Goal: Task Accomplishment & Management: Use online tool/utility

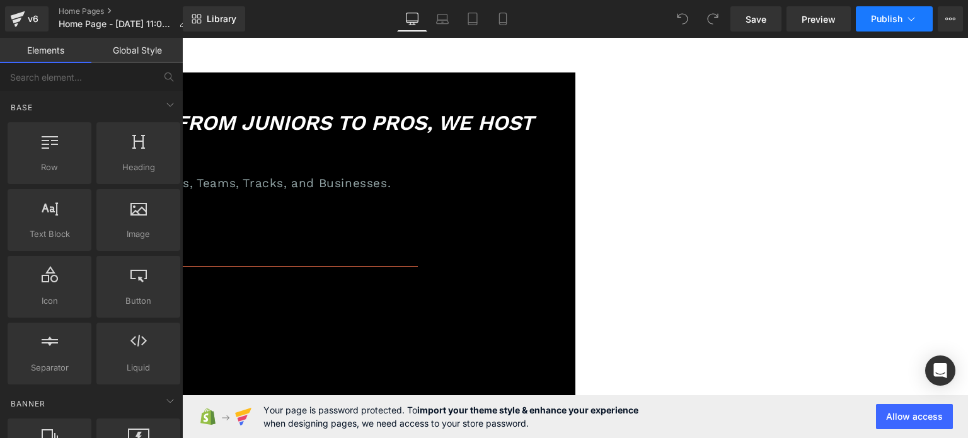
click at [898, 20] on span "Publish" at bounding box center [887, 19] width 32 height 10
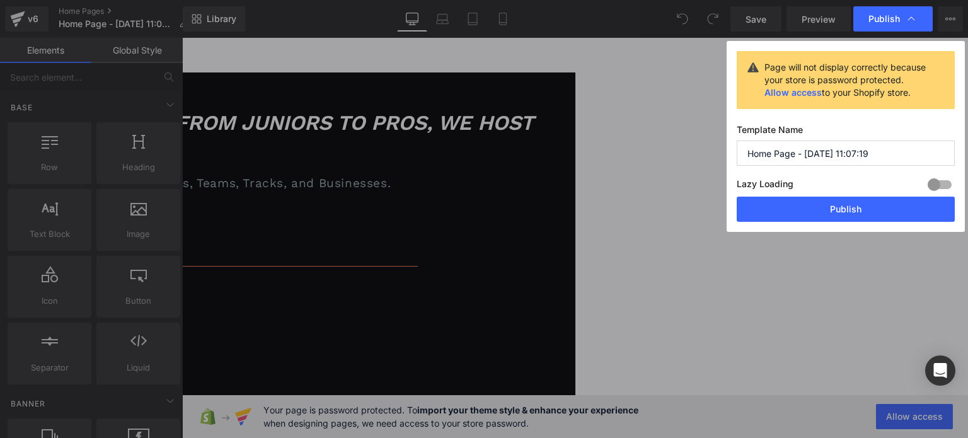
click at [937, 188] on div at bounding box center [940, 185] width 30 height 20
click at [935, 182] on div at bounding box center [940, 185] width 30 height 20
click at [941, 182] on div at bounding box center [940, 185] width 30 height 20
click at [933, 186] on div at bounding box center [940, 185] width 30 height 20
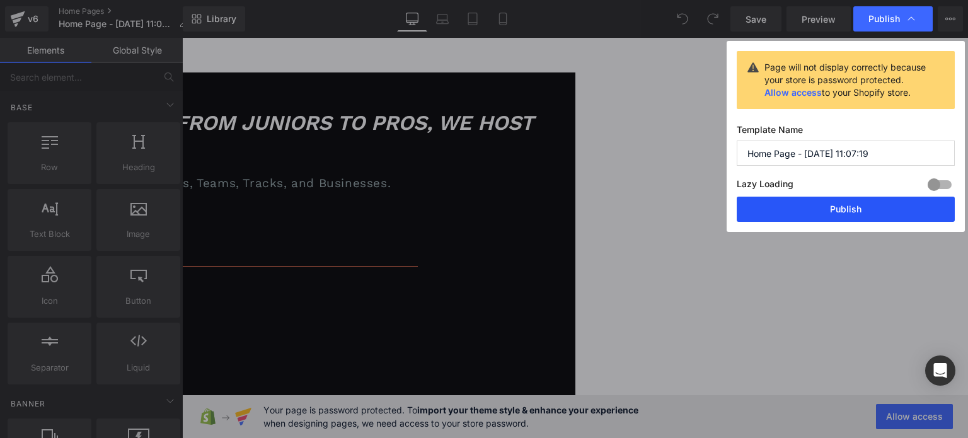
click at [885, 207] on button "Publish" at bounding box center [846, 209] width 218 height 25
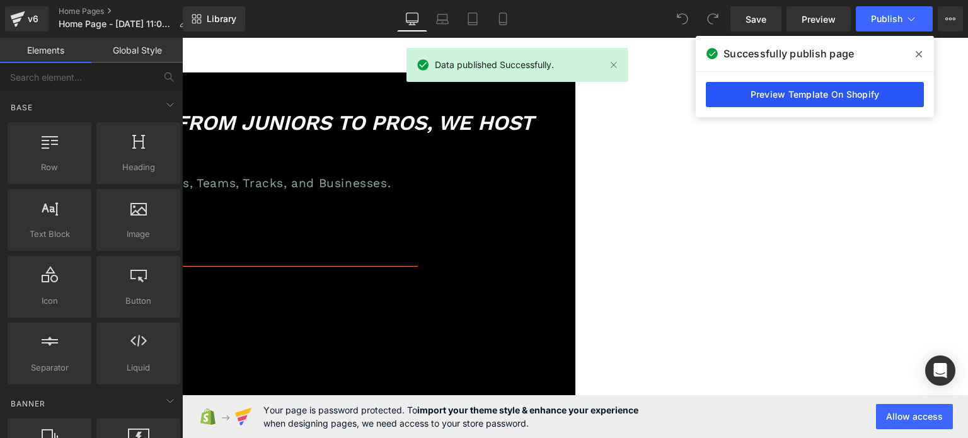
click at [791, 98] on link "Preview Template On Shopify" at bounding box center [815, 94] width 218 height 25
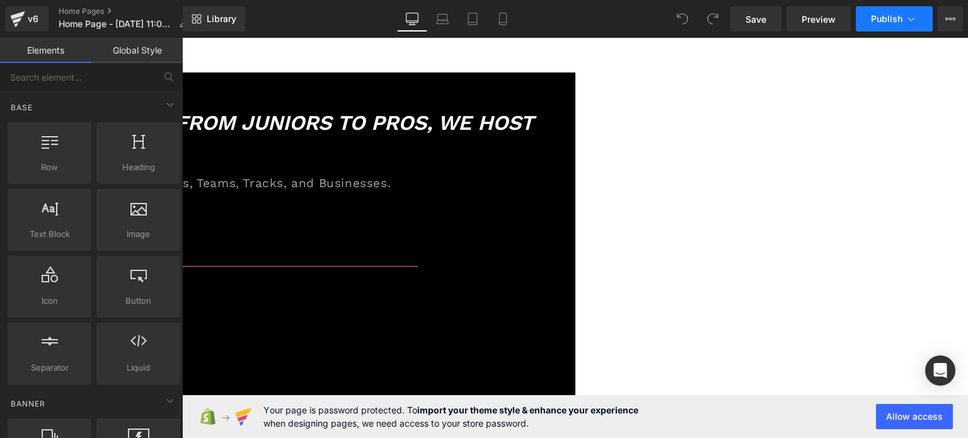
click at [913, 21] on icon at bounding box center [911, 19] width 13 height 13
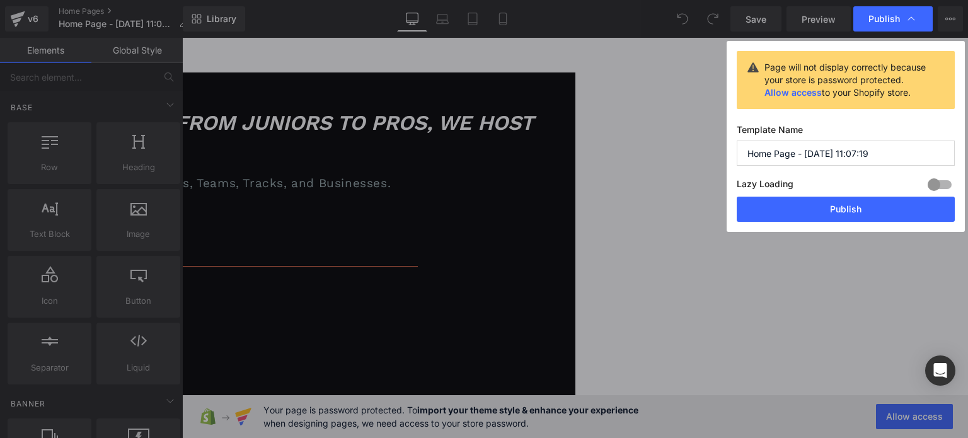
click at [769, 90] on link "Allow access" at bounding box center [793, 92] width 57 height 11
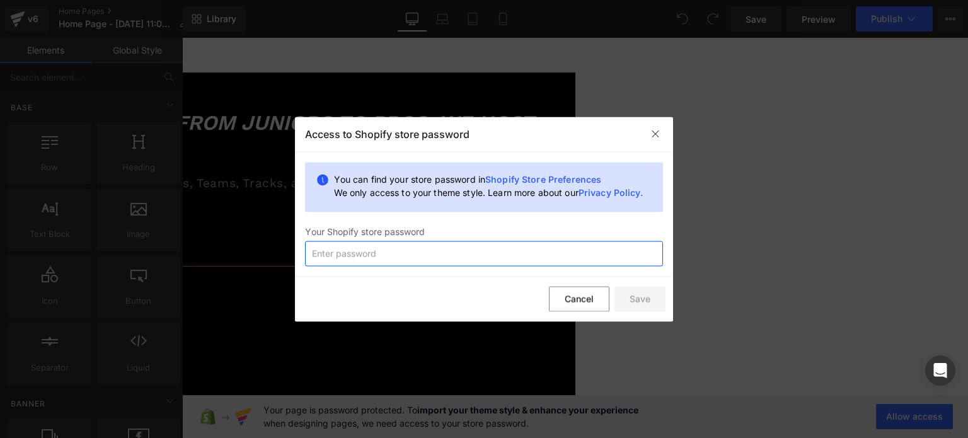
click at [381, 257] on input "text" at bounding box center [484, 253] width 358 height 25
type input "tuvaog"
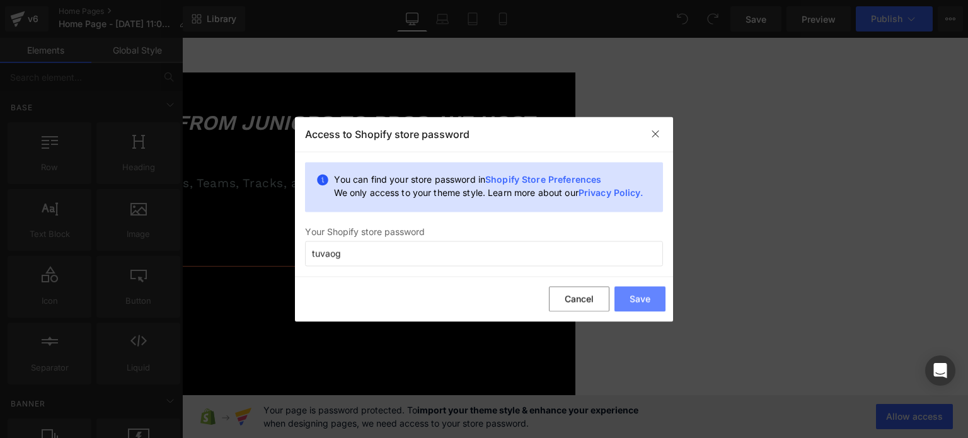
click at [660, 297] on button "Save" at bounding box center [640, 299] width 51 height 25
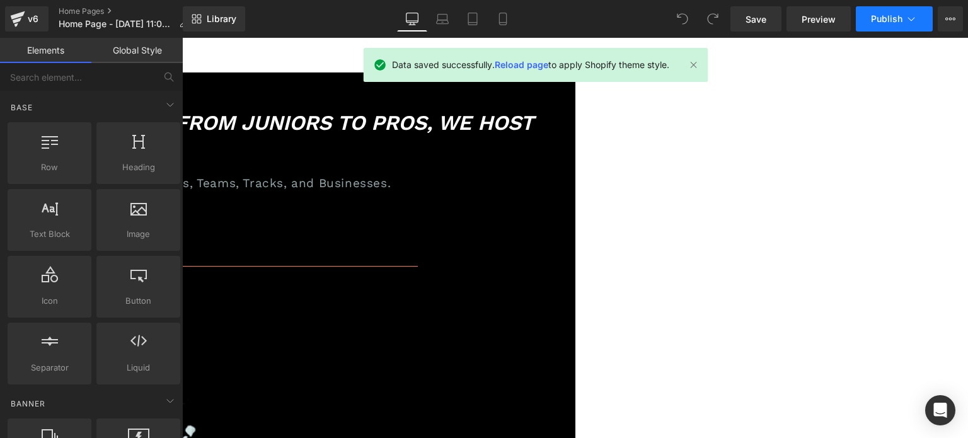
click at [879, 23] on span "Publish" at bounding box center [887, 19] width 32 height 10
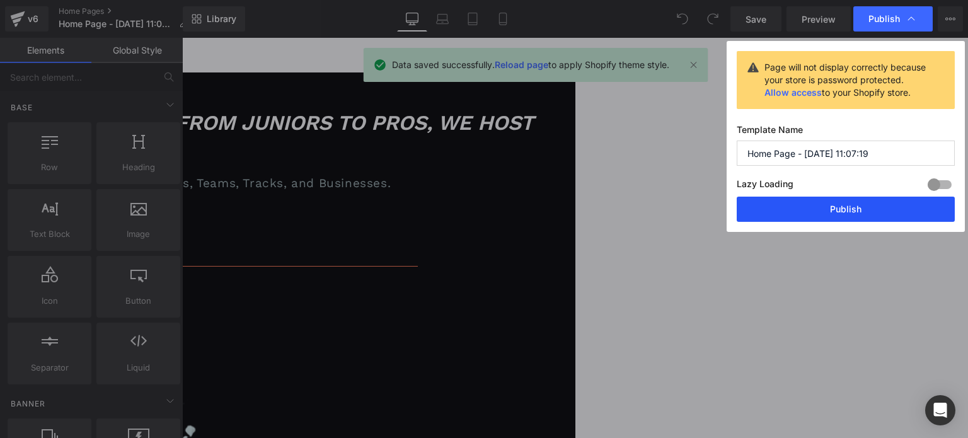
click at [828, 207] on button "Publish" at bounding box center [846, 209] width 218 height 25
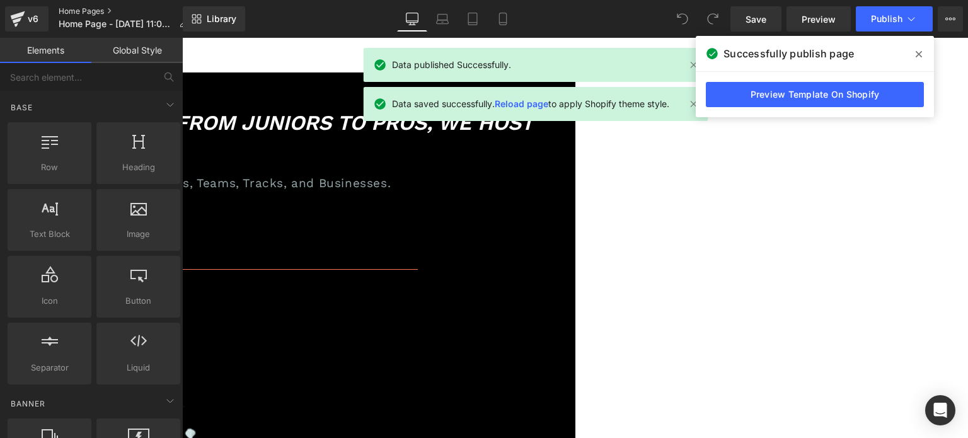
click at [80, 9] on link "Home Pages" at bounding box center [128, 11] width 139 height 10
